Goal: Task Accomplishment & Management: Complete application form

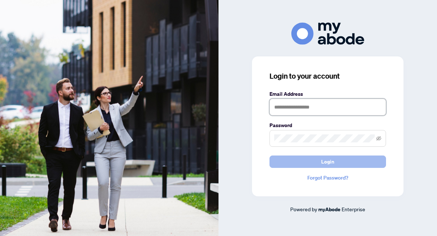
type input "**********"
click at [286, 158] on button "Login" at bounding box center [328, 162] width 117 height 12
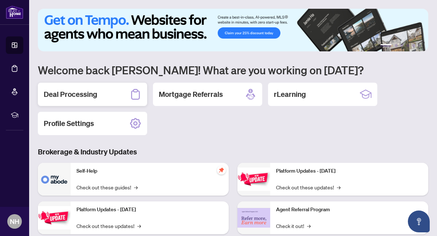
click at [121, 98] on div "Deal Processing" at bounding box center [92, 94] width 109 height 23
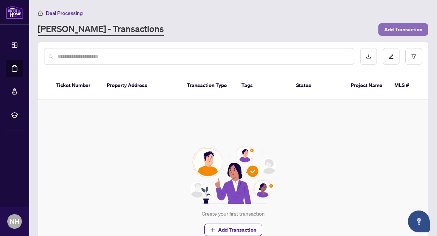
click at [393, 30] on span "Add Transaction" at bounding box center [404, 30] width 38 height 12
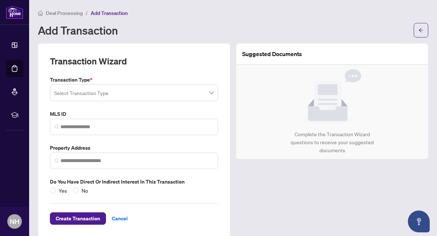
click at [205, 94] on input "search" at bounding box center [130, 94] width 153 height 16
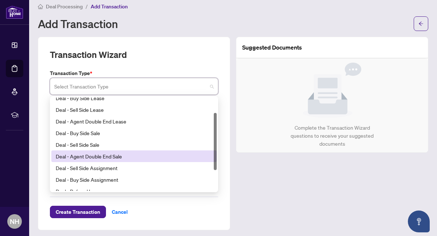
scroll to position [23, 0]
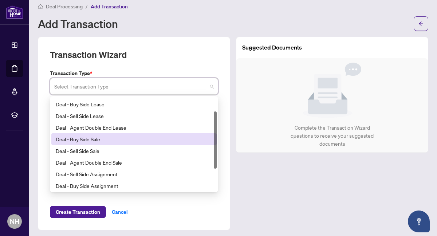
click at [147, 143] on div "Deal - Buy Side Sale" at bounding box center [134, 139] width 157 height 8
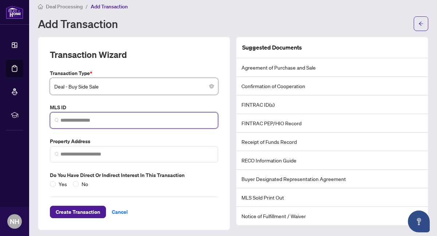
click at [132, 117] on input "search" at bounding box center [137, 121] width 153 height 8
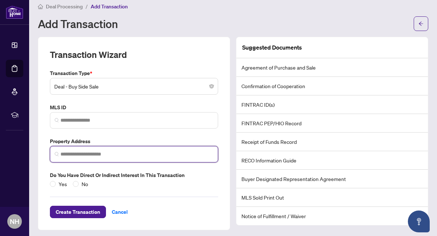
click at [124, 152] on input "search" at bounding box center [137, 155] width 153 height 8
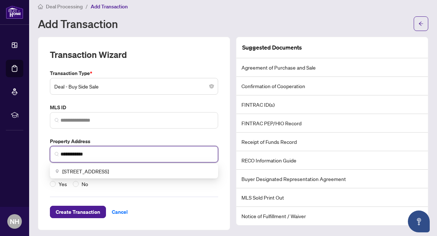
scroll to position [5, 0]
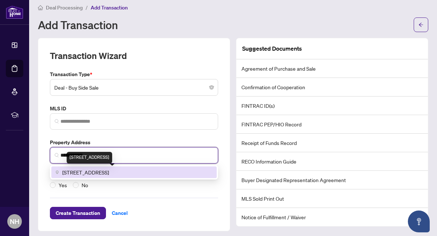
click at [93, 172] on span "131 Edelwild Drive, Orangeville, ON, Canada" at bounding box center [85, 172] width 47 height 8
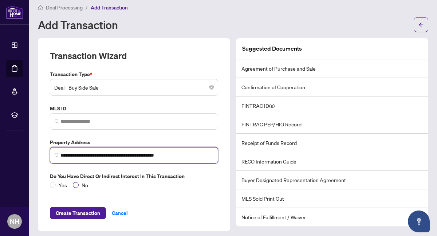
type input "**********"
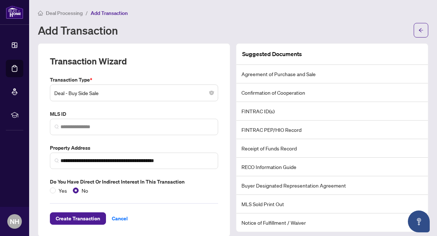
scroll to position [9, 0]
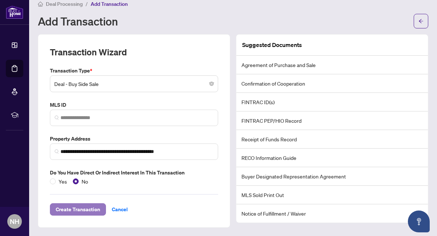
click at [86, 208] on span "Create Transaction" at bounding box center [78, 210] width 44 height 12
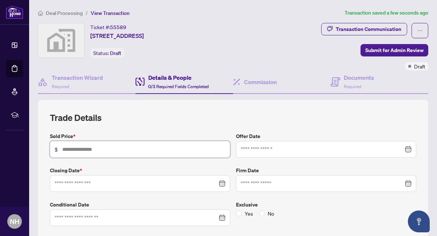
click at [73, 147] on input "text" at bounding box center [143, 149] width 163 height 8
type input "*******"
click at [64, 183] on input at bounding box center [136, 184] width 163 height 8
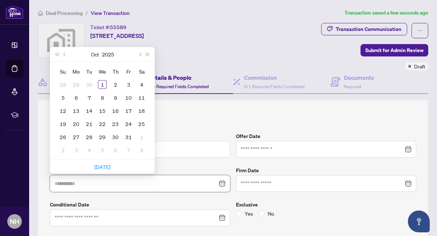
type input "**********"
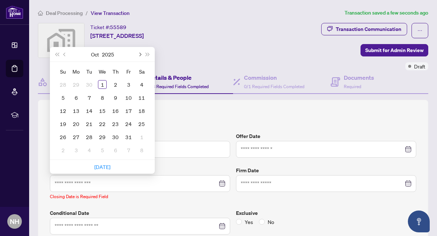
click at [139, 54] on span "Next month (PageDown)" at bounding box center [140, 54] width 4 height 4
click at [65, 52] on span "Previous month (PageUp)" at bounding box center [65, 54] width 4 height 4
type input "**********"
click at [117, 106] on div "13" at bounding box center [115, 110] width 9 height 9
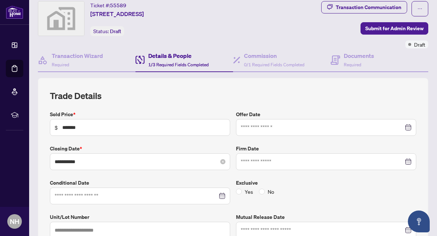
scroll to position [28, 0]
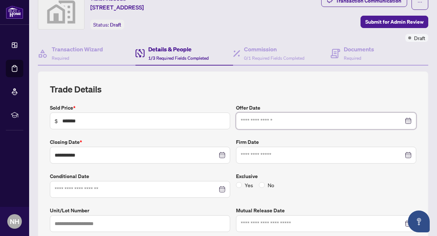
click at [254, 121] on input at bounding box center [322, 121] width 163 height 8
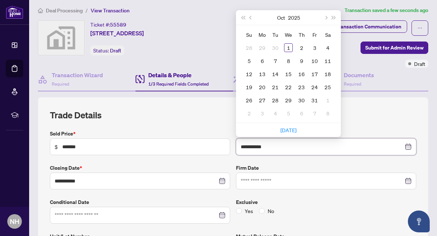
scroll to position [1, 0]
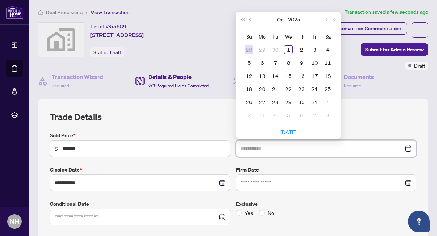
type input "**********"
click at [251, 16] on button "Previous month (PageUp)" at bounding box center [251, 19] width 8 height 15
type input "**********"
click at [262, 100] on div "29" at bounding box center [262, 102] width 9 height 9
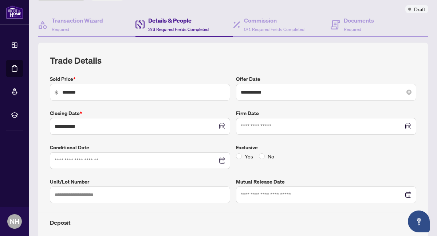
scroll to position [58, 0]
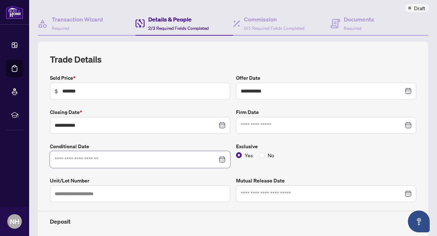
click at [153, 161] on input at bounding box center [136, 160] width 163 height 8
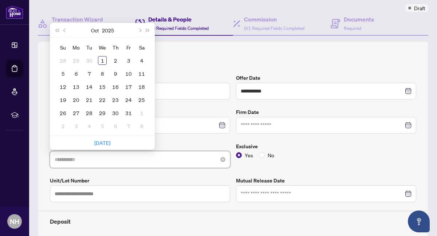
type input "**********"
click at [102, 71] on div "8" at bounding box center [102, 73] width 9 height 9
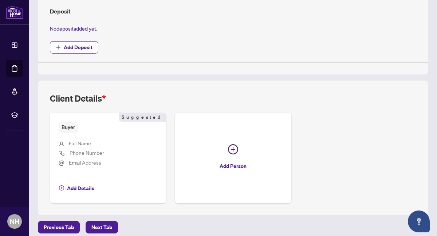
scroll to position [274, 0]
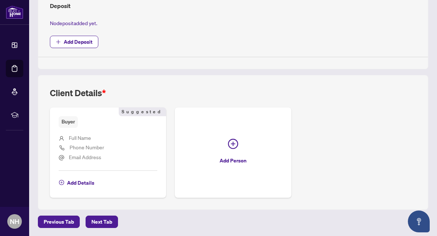
click at [82, 137] on span "Full Name" at bounding box center [80, 138] width 22 height 7
click at [76, 137] on span "Full Name" at bounding box center [80, 138] width 22 height 7
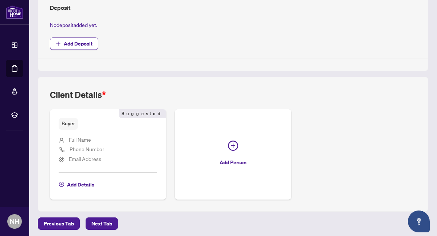
scroll to position [273, 0]
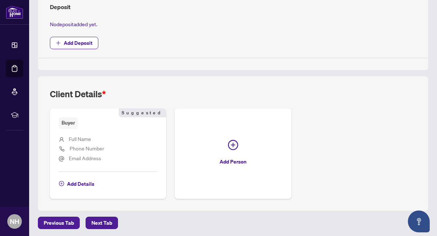
click at [79, 139] on span "Full Name" at bounding box center [80, 139] width 22 height 7
click at [78, 151] on span "Phone Number" at bounding box center [87, 148] width 35 height 7
click at [75, 183] on span "Add Details" at bounding box center [80, 184] width 27 height 12
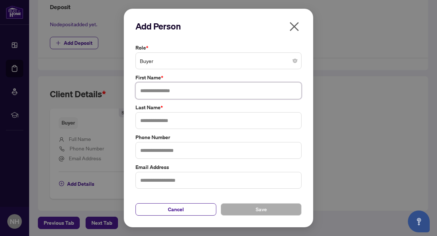
click at [157, 90] on input "text" at bounding box center [219, 90] width 166 height 17
type input "*****"
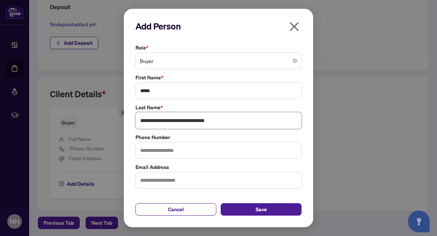
type input "**********"
click at [144, 147] on input "text" at bounding box center [219, 150] width 166 height 17
type input "**********"
click at [147, 179] on input "text" at bounding box center [219, 180] width 166 height 17
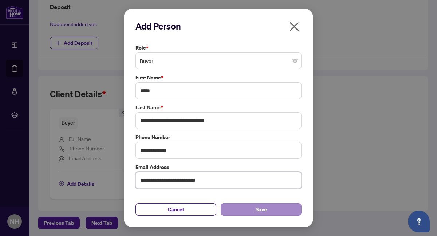
type input "**********"
click at [236, 207] on button "Save" at bounding box center [261, 209] width 81 height 12
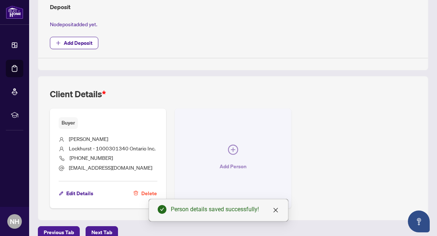
scroll to position [284, 0]
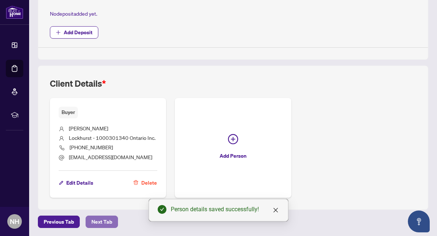
click at [107, 221] on span "Next Tab" at bounding box center [102, 222] width 21 height 12
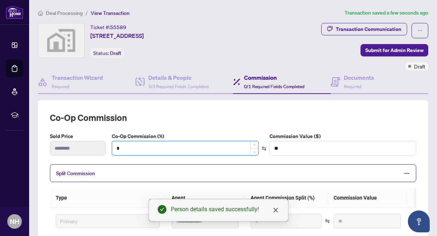
click at [121, 148] on input "*" at bounding box center [185, 148] width 146 height 14
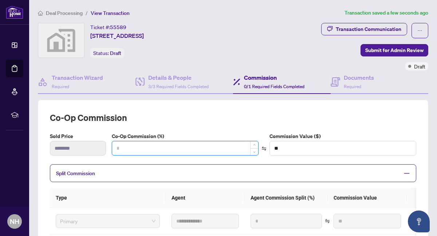
type input "*"
type input "******"
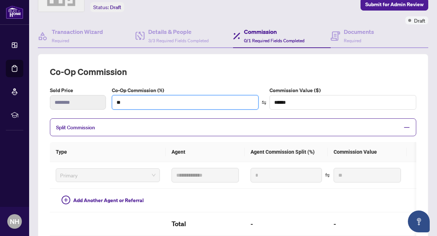
scroll to position [47, 0]
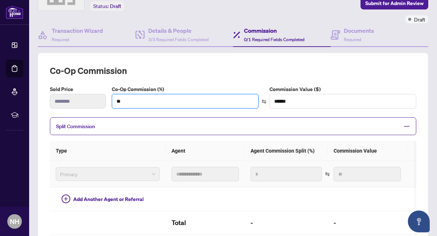
click at [118, 173] on span "Primary" at bounding box center [108, 174] width 96 height 11
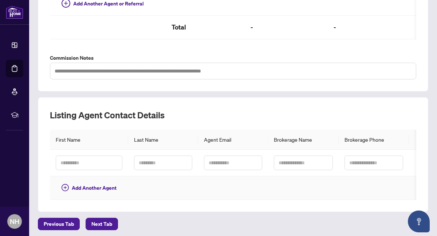
scroll to position [245, 0]
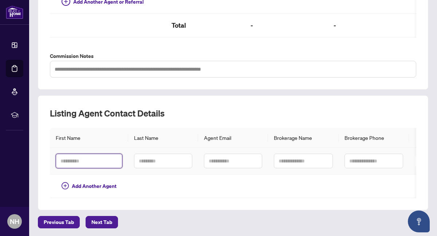
type input "*"
click at [91, 159] on input "text" at bounding box center [89, 161] width 67 height 15
type input "***"
type input "******"
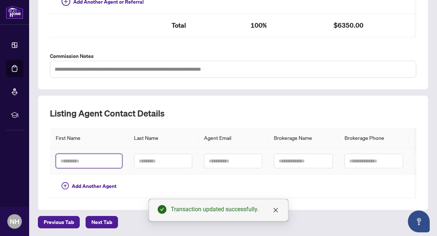
click at [91, 159] on input "text" at bounding box center [89, 161] width 67 height 15
type input "*****"
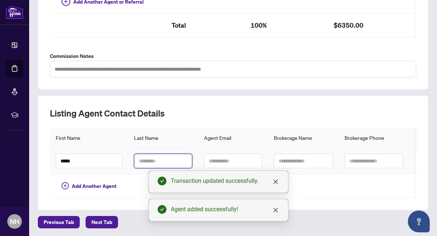
click at [147, 159] on input "text" at bounding box center [163, 161] width 58 height 15
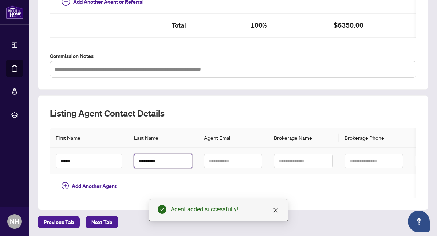
type input "*********"
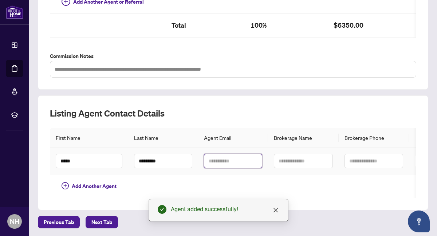
click at [213, 160] on input "text" at bounding box center [233, 161] width 58 height 15
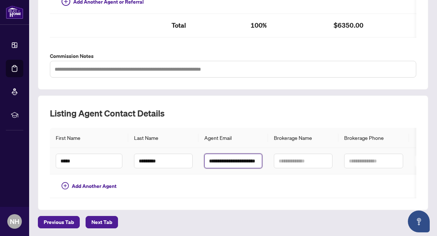
scroll to position [0, 16]
type input "**********"
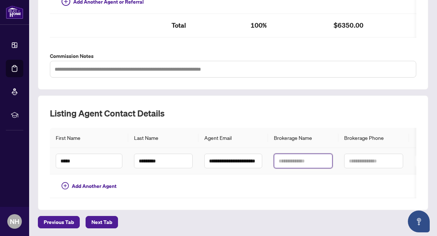
scroll to position [0, 0]
click at [292, 164] on input "text" at bounding box center [303, 161] width 59 height 15
type input "**********"
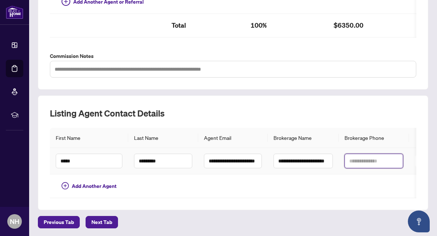
scroll to position [0, 0]
click at [361, 160] on input "text" at bounding box center [374, 161] width 59 height 15
type input "**********"
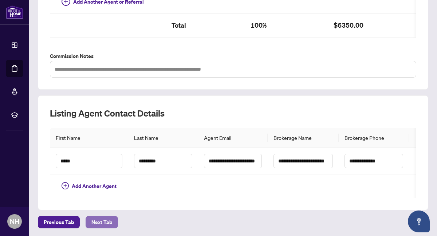
click at [103, 221] on span "Next Tab" at bounding box center [102, 223] width 21 height 12
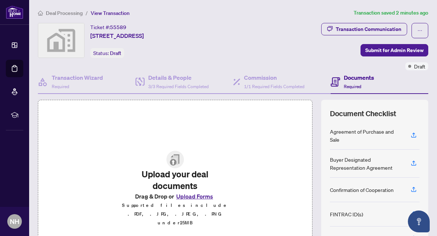
click at [189, 199] on button "Upload Forms" at bounding box center [194, 196] width 41 height 9
click at [375, 47] on span "Submit for Admin Review" at bounding box center [395, 50] width 58 height 12
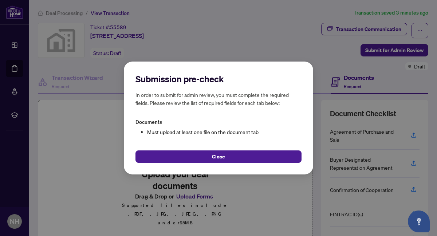
click at [276, 50] on div "Submission pre-check In order to submit for admin review, you must complete the…" at bounding box center [218, 118] width 437 height 236
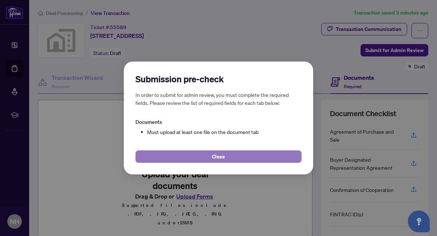
click at [230, 157] on button "Close" at bounding box center [219, 157] width 166 height 12
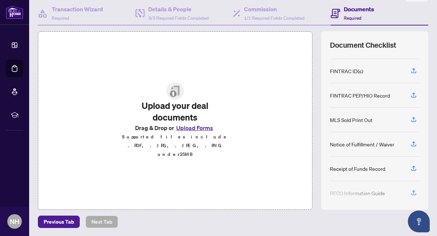
scroll to position [82, 0]
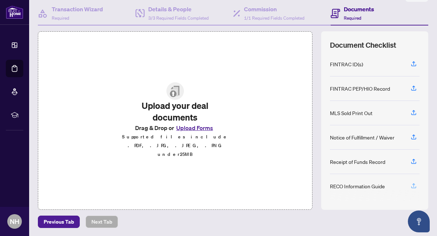
click at [414, 183] on icon "button" at bounding box center [414, 185] width 3 height 4
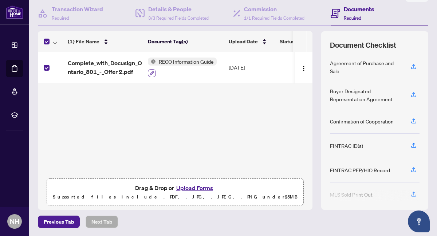
click at [152, 72] on icon "button" at bounding box center [152, 73] width 4 height 4
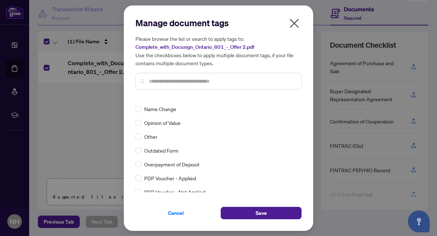
scroll to position [24, 0]
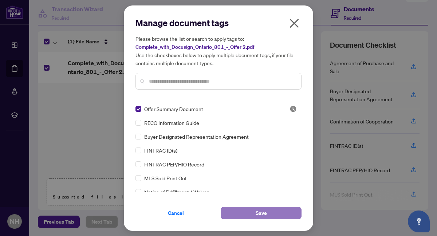
click at [241, 210] on button "Save" at bounding box center [261, 213] width 81 height 12
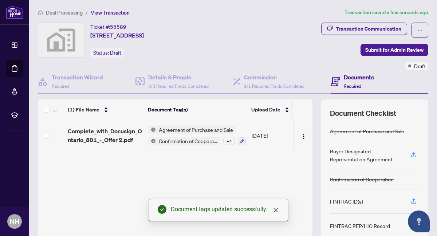
scroll to position [0, 0]
click at [303, 134] on img "button" at bounding box center [304, 137] width 6 height 6
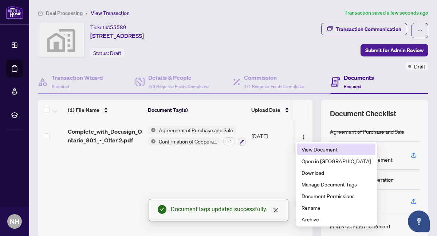
click at [309, 148] on span "View Document" at bounding box center [337, 149] width 70 height 8
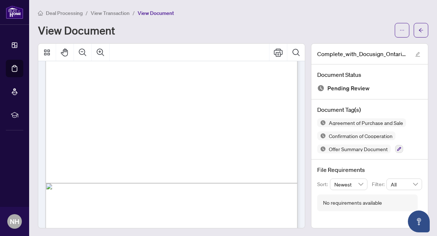
scroll to position [3521, 0]
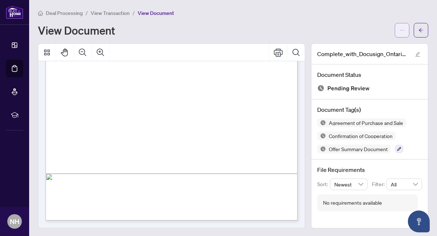
click at [403, 29] on icon "ellipsis" at bounding box center [402, 30] width 5 height 5
click at [420, 26] on span "button" at bounding box center [421, 30] width 5 height 12
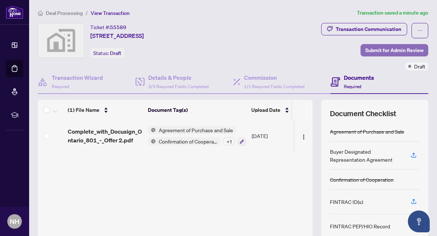
click at [400, 53] on span "Submit for Admin Review" at bounding box center [395, 50] width 58 height 12
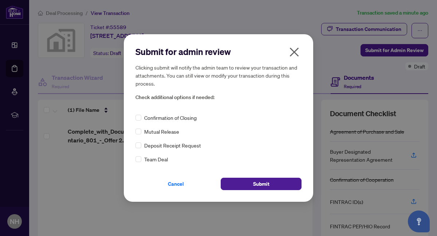
click at [294, 51] on icon "close" at bounding box center [294, 52] width 9 height 9
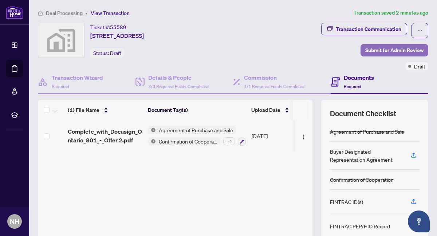
click at [387, 50] on span "Submit for Admin Review" at bounding box center [395, 50] width 58 height 12
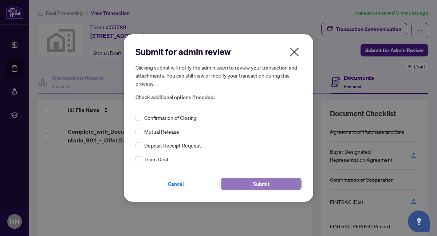
click at [270, 180] on button "Submit" at bounding box center [261, 184] width 81 height 12
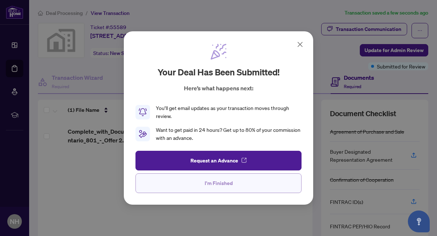
click at [269, 180] on button "I'm Finished" at bounding box center [219, 184] width 166 height 20
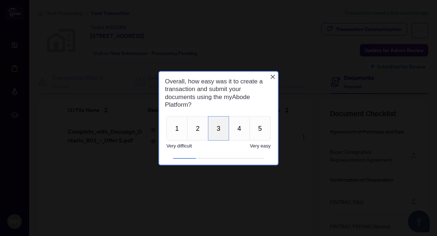
click at [217, 129] on button "3" at bounding box center [218, 128] width 21 height 24
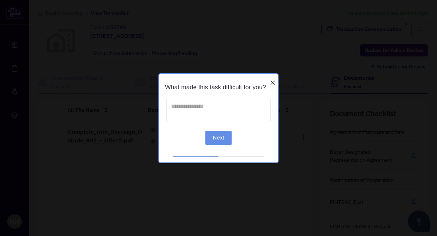
click at [189, 106] on textarea at bounding box center [219, 110] width 104 height 24
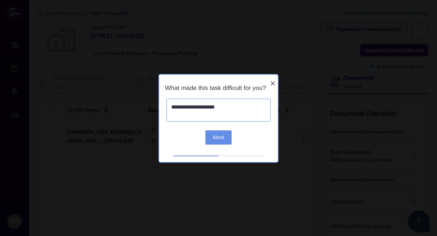
type textarea "**********"
click at [214, 141] on button "Next" at bounding box center [219, 137] width 27 height 14
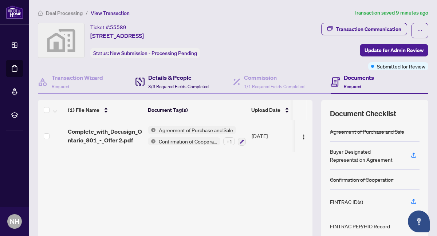
click at [165, 82] on div "Details & People 3/3 Required Fields Completed" at bounding box center [178, 81] width 61 height 17
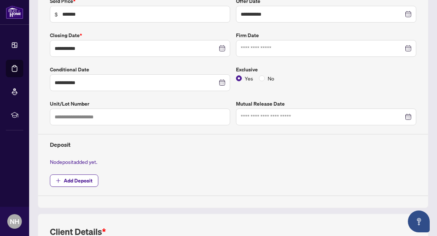
scroll to position [137, 0]
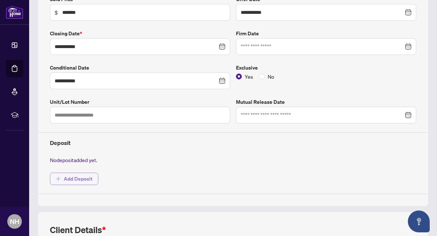
click at [91, 178] on span "Add Deposit" at bounding box center [78, 179] width 29 height 12
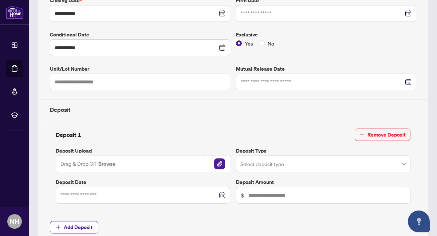
scroll to position [173, 0]
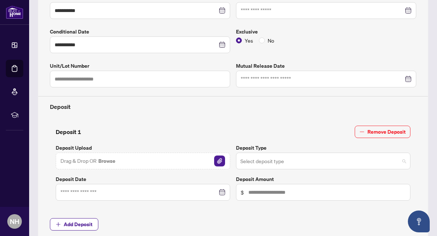
click at [246, 163] on input "search" at bounding box center [320, 162] width 159 height 16
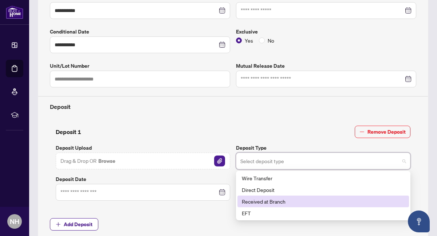
click at [252, 200] on div "Received at Branch" at bounding box center [323, 202] width 163 height 8
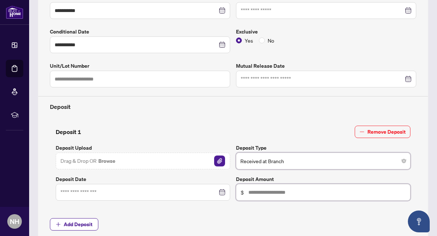
click at [250, 192] on input "text" at bounding box center [327, 192] width 157 height 8
click at [262, 158] on span "Received at Branch" at bounding box center [324, 161] width 166 height 14
type input "******"
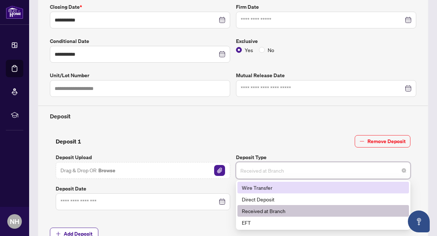
scroll to position [168, 0]
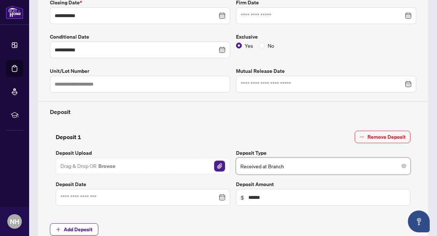
click at [224, 195] on div at bounding box center [143, 198] width 165 height 8
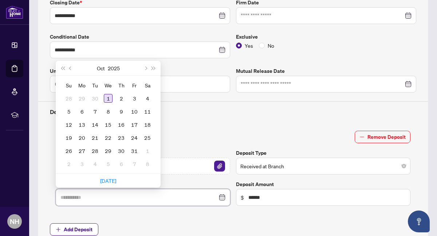
type input "**********"
click at [108, 97] on div "1" at bounding box center [108, 98] width 9 height 9
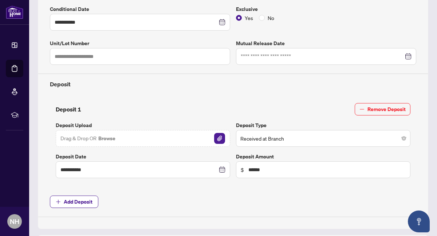
scroll to position [196, 0]
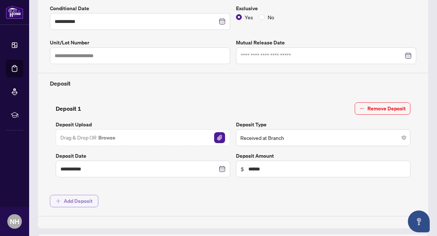
click at [75, 200] on span "Add Deposit" at bounding box center [78, 201] width 29 height 12
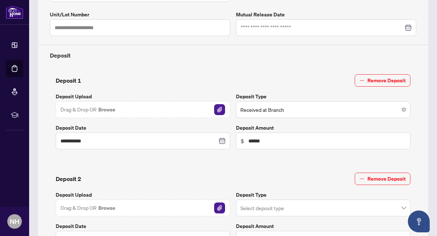
scroll to position [206, 0]
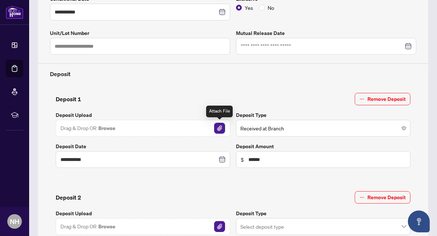
click at [217, 128] on img "button" at bounding box center [219, 128] width 11 height 11
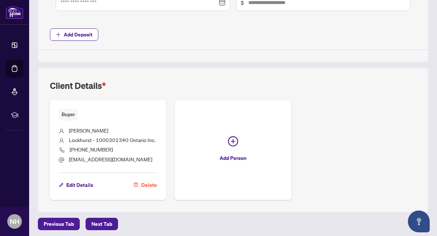
scroll to position [463, 0]
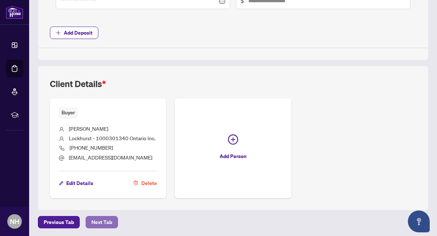
click at [107, 222] on span "Next Tab" at bounding box center [102, 223] width 21 height 12
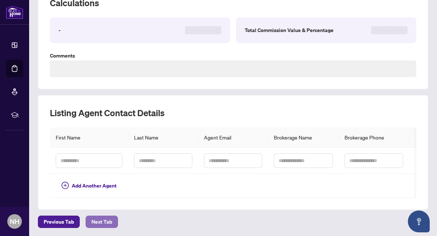
scroll to position [245, 0]
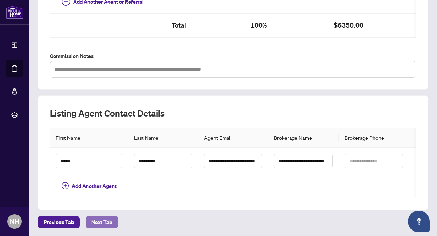
click at [101, 223] on span "Next Tab" at bounding box center [102, 223] width 21 height 12
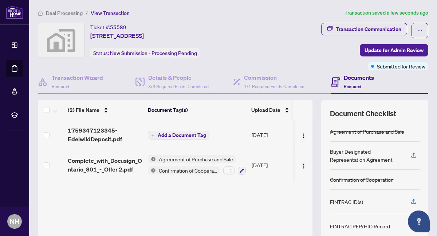
click at [167, 133] on span "Add a Document Tag" at bounding box center [182, 135] width 48 height 5
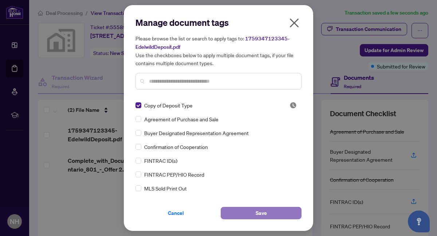
click at [254, 209] on button "Save" at bounding box center [261, 213] width 81 height 12
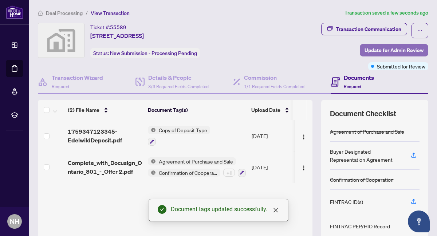
click at [371, 49] on span "Update for Admin Review" at bounding box center [394, 50] width 59 height 12
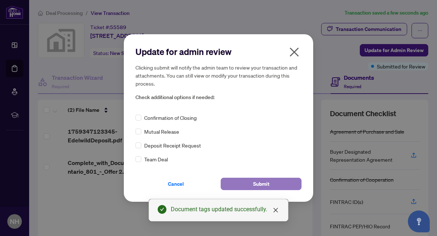
click at [269, 184] on span "Submit" at bounding box center [261, 184] width 16 height 12
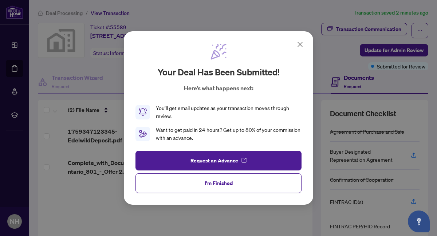
click at [301, 44] on icon at bounding box center [300, 44] width 9 height 9
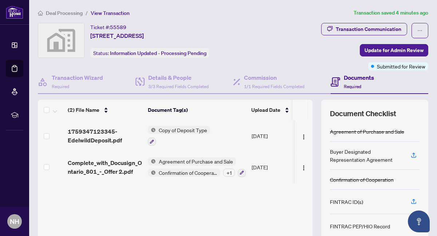
scroll to position [69, 0]
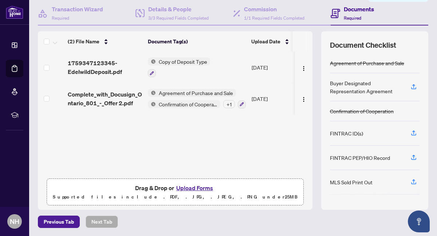
click at [202, 189] on button "Upload Forms" at bounding box center [194, 187] width 41 height 9
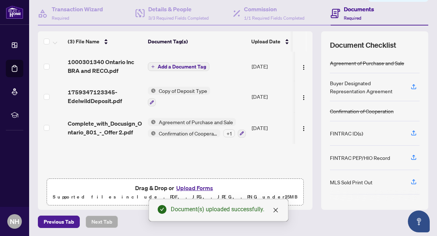
click at [183, 64] on span "Add a Document Tag" at bounding box center [182, 66] width 48 height 5
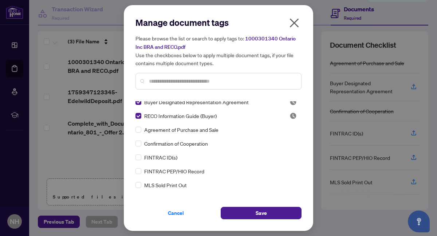
scroll to position [0, 0]
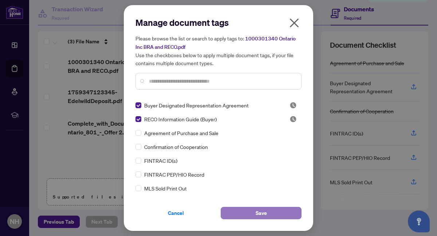
click at [254, 210] on button "Save" at bounding box center [261, 213] width 81 height 12
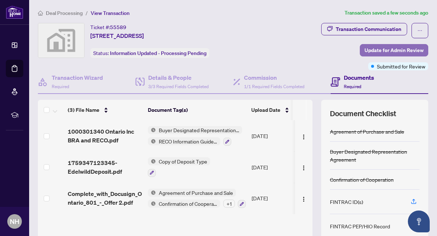
click at [385, 49] on span "Update for Admin Review" at bounding box center [394, 50] width 59 height 12
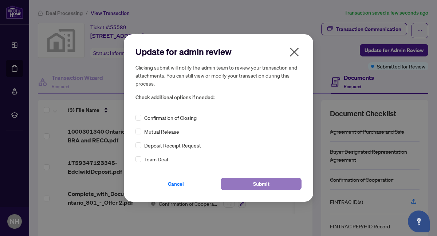
click at [264, 184] on span "Submit" at bounding box center [261, 184] width 16 height 12
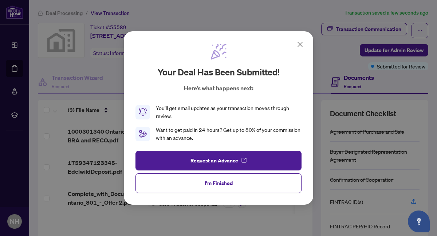
click at [301, 44] on icon at bounding box center [300, 44] width 9 height 9
